Goal: Information Seeking & Learning: Learn about a topic

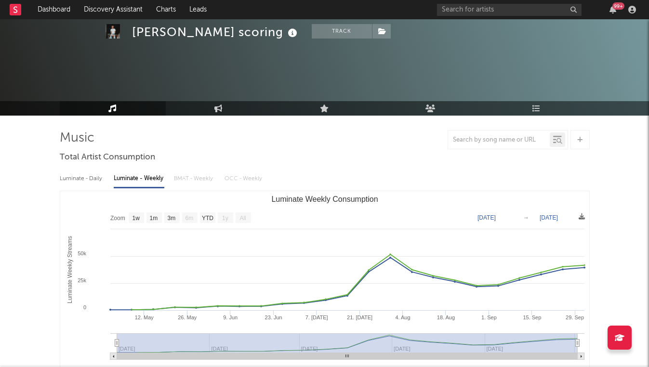
select select "1w"
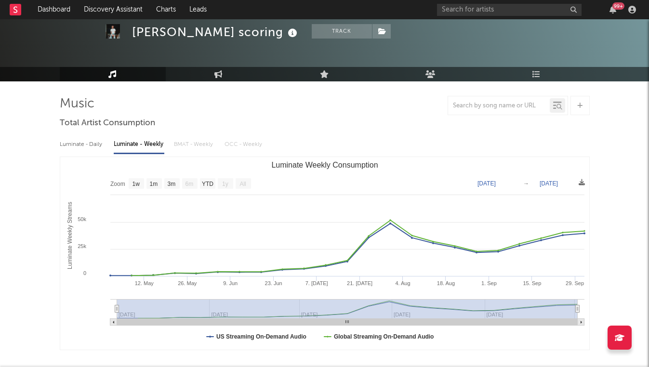
scroll to position [34, 0]
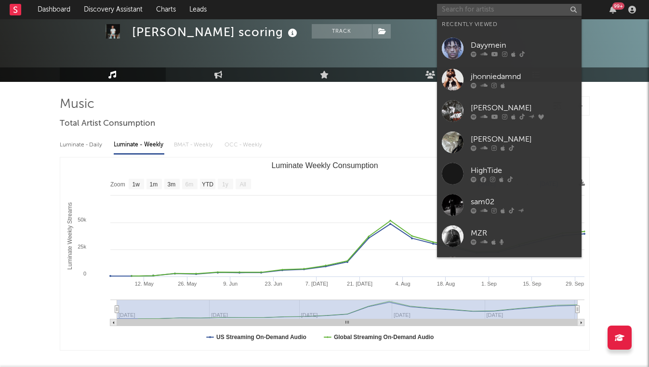
click at [457, 13] on input "text" at bounding box center [509, 10] width 144 height 12
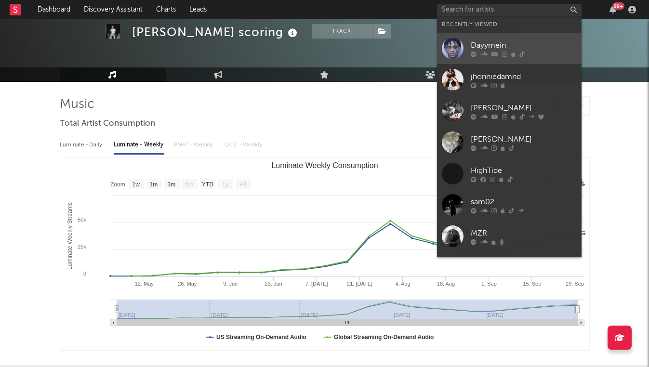
click at [465, 50] on link "Dayymein" at bounding box center [509, 48] width 144 height 31
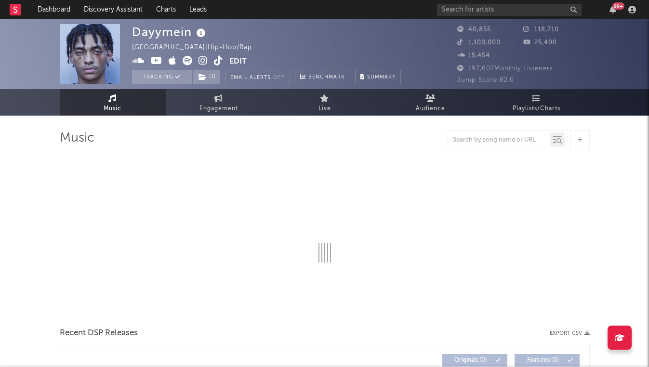
select select "6m"
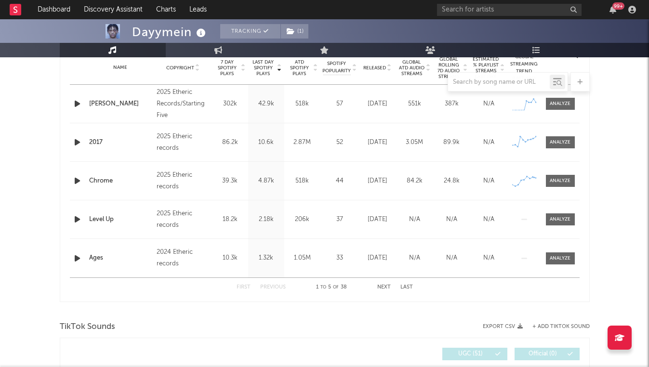
scroll to position [417, 0]
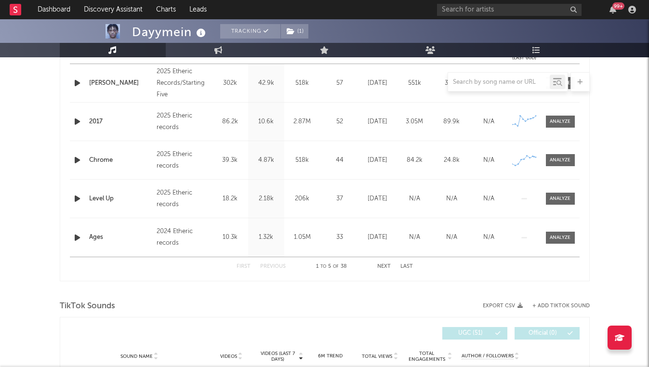
click at [379, 265] on button "Next" at bounding box center [383, 266] width 13 height 5
click at [378, 265] on button "Next" at bounding box center [383, 266] width 13 height 5
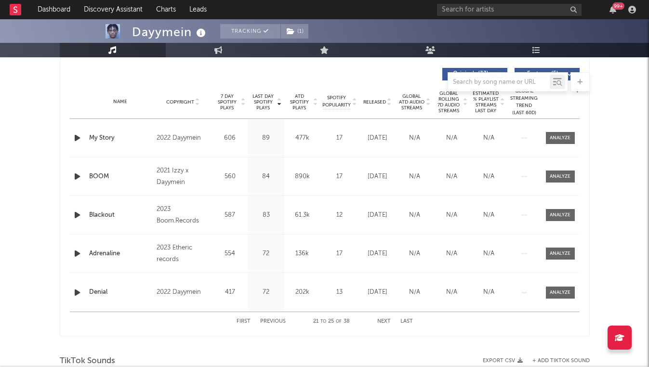
scroll to position [355, 0]
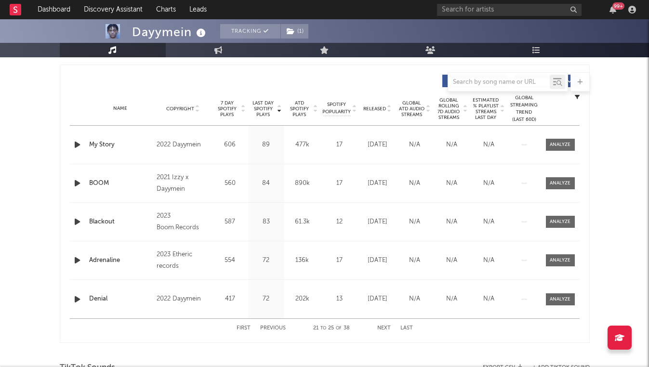
click at [243, 330] on button "First" at bounding box center [243, 328] width 14 height 5
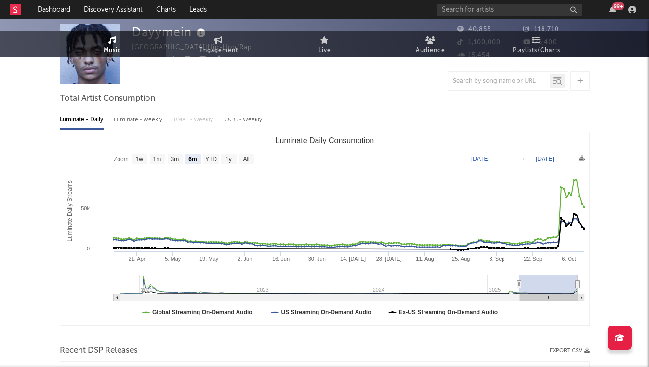
scroll to position [0, 0]
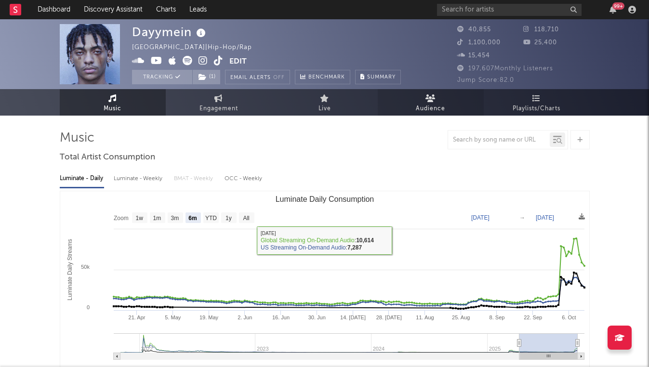
click at [420, 92] on link "Audience" at bounding box center [431, 102] width 106 height 26
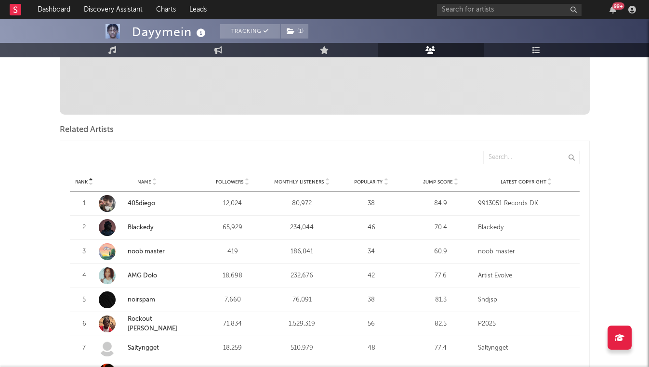
scroll to position [364, 0]
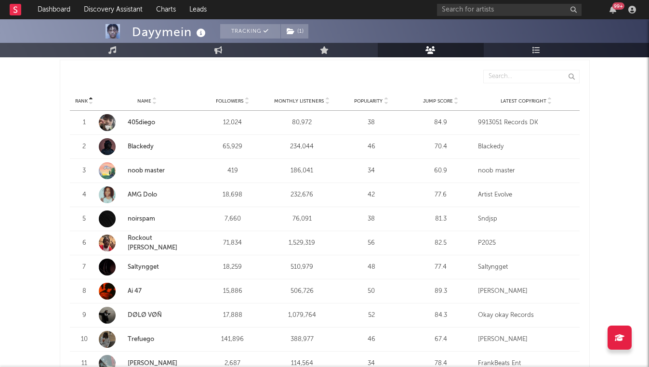
click at [460, 97] on div "Jump Score" at bounding box center [440, 100] width 65 height 7
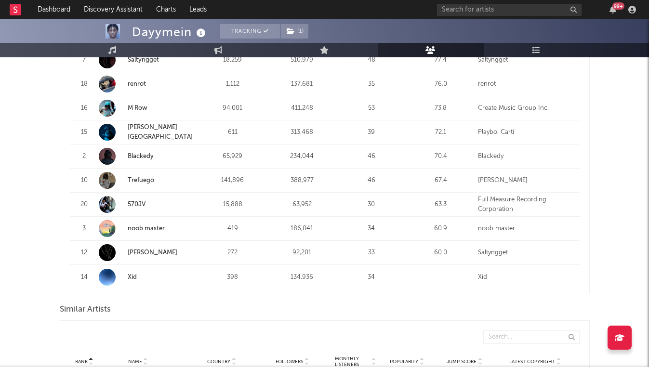
scroll to position [0, 0]
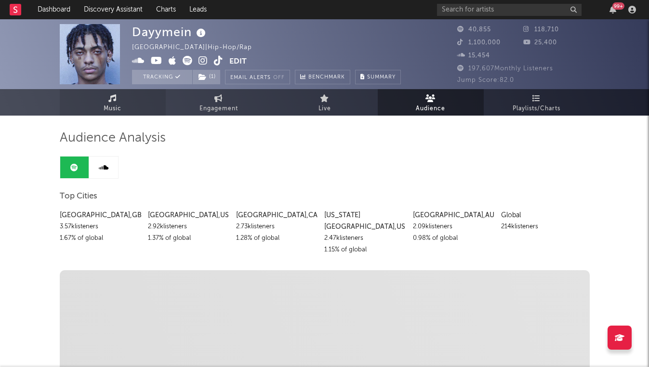
click at [123, 106] on link "Music" at bounding box center [113, 102] width 106 height 26
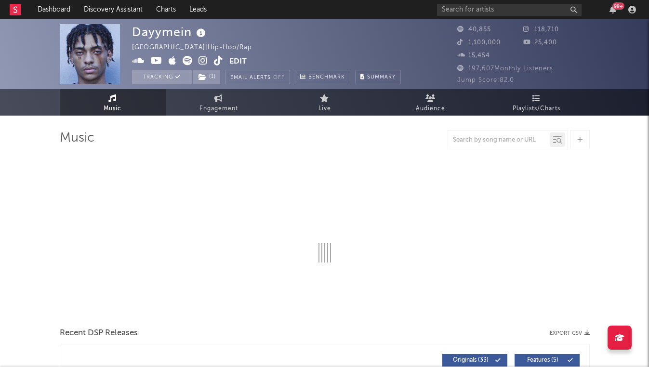
select select "6m"
